Goal: Task Accomplishment & Management: Complete application form

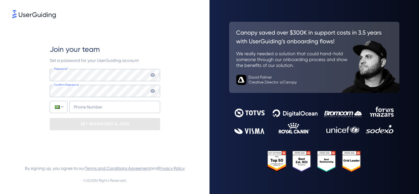
click at [153, 73] on icon at bounding box center [152, 75] width 5 height 5
click at [152, 74] on icon at bounding box center [152, 75] width 5 height 5
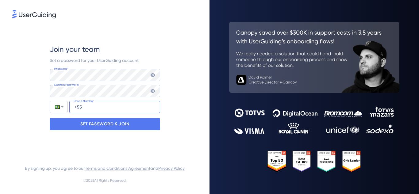
click at [130, 109] on input "+55" at bounding box center [114, 107] width 91 height 12
type input "[PHONE_NUMBER]"
click at [155, 92] on icon at bounding box center [152, 91] width 5 height 5
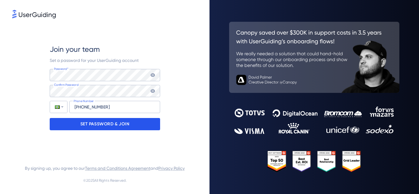
click at [139, 126] on div "SET PASSWORD & JOIN" at bounding box center [105, 124] width 110 height 12
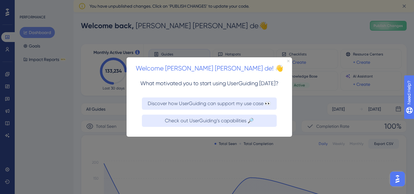
click at [289, 60] on icon "Close Preview" at bounding box center [288, 60] width 2 height 2
